Goal: Task Accomplishment & Management: Use online tool/utility

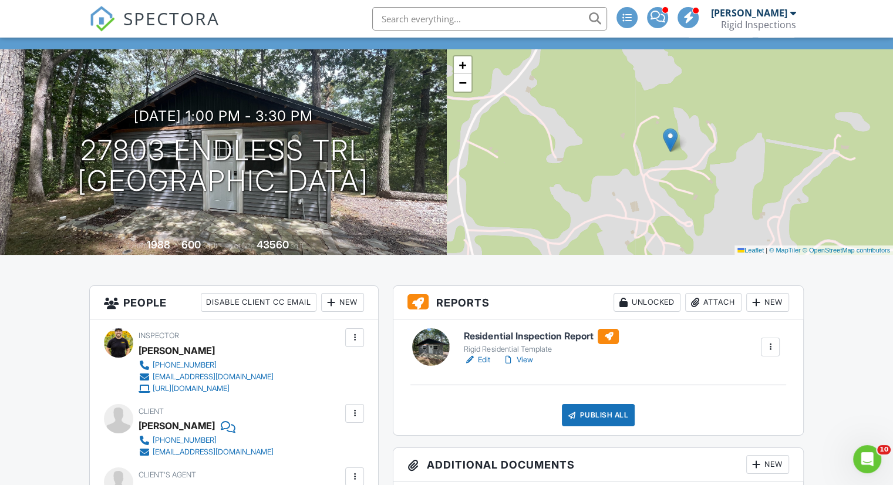
click at [707, 312] on div "Attach" at bounding box center [713, 302] width 56 height 19
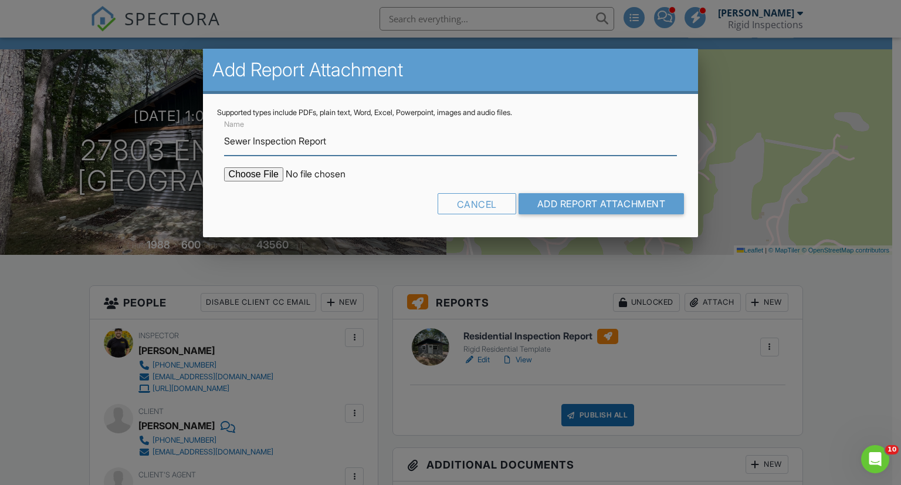
type input "Sewer Inspection Report"
type input "C:\fakepath\MO. 27803 Endless Tri 63383 Report.pdf"
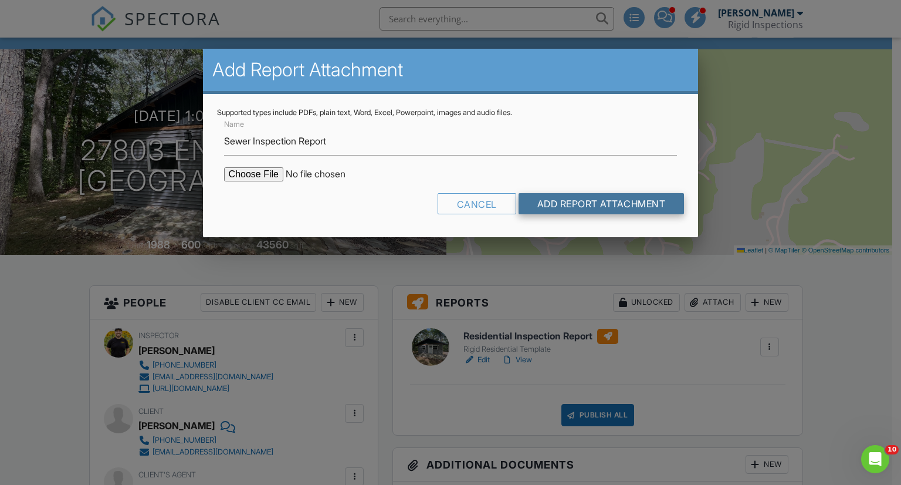
click at [566, 207] on input "Add Report Attachment" at bounding box center [602, 203] width 166 height 21
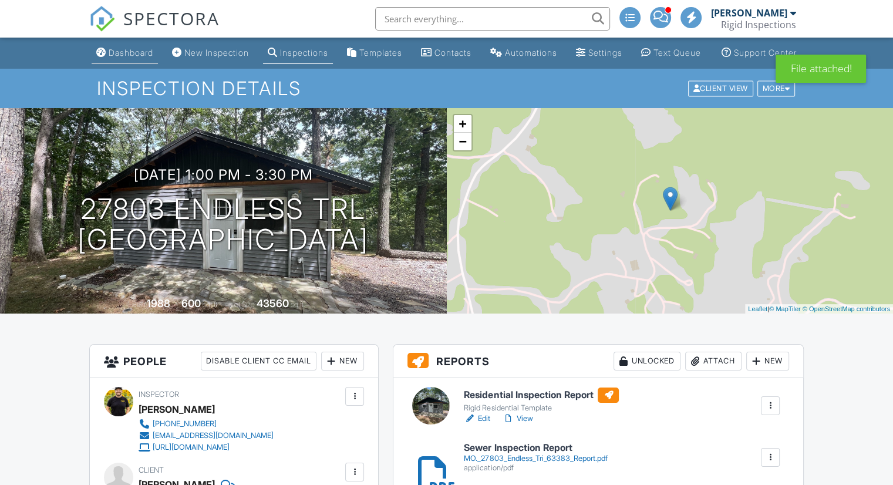
click at [109, 58] on div "Dashboard" at bounding box center [131, 53] width 45 height 10
